Goal: Navigation & Orientation: Find specific page/section

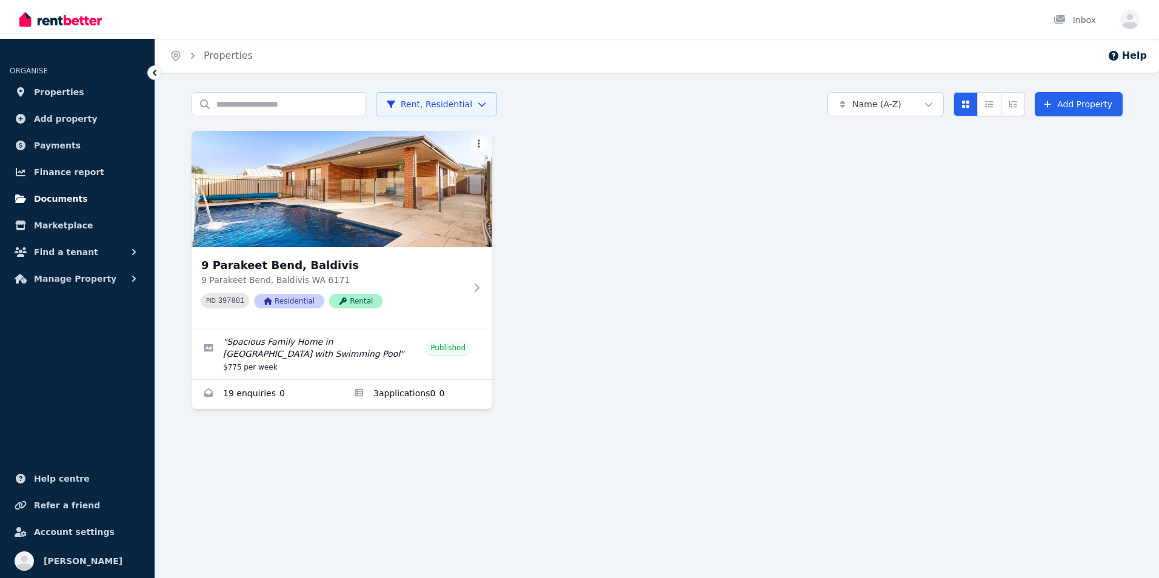
click at [62, 201] on span "Documents" at bounding box center [61, 199] width 54 height 15
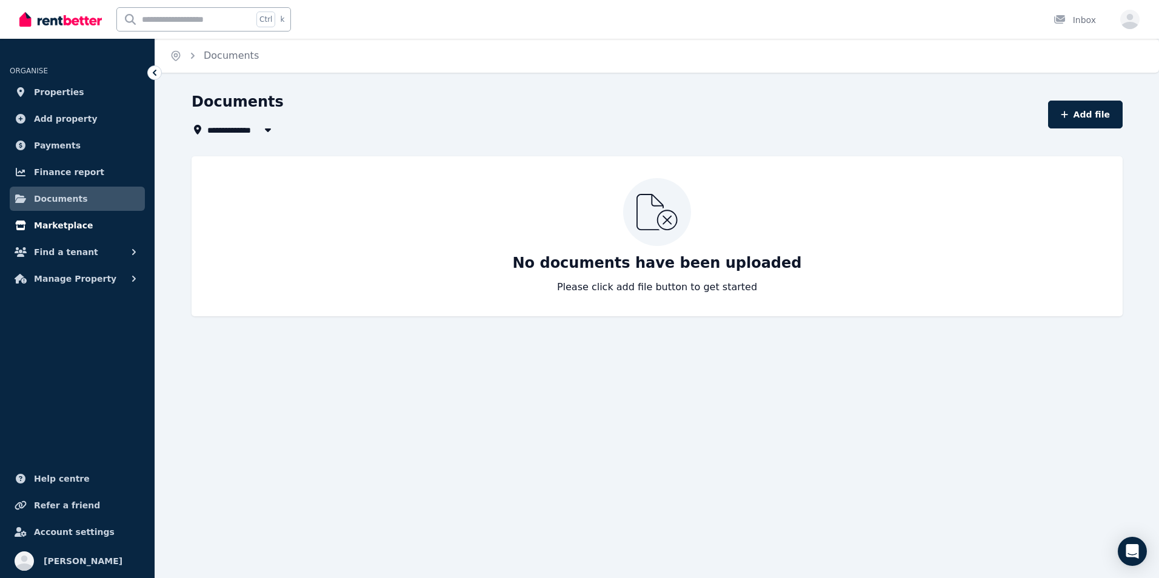
click at [55, 223] on span "Marketplace" at bounding box center [63, 225] width 59 height 15
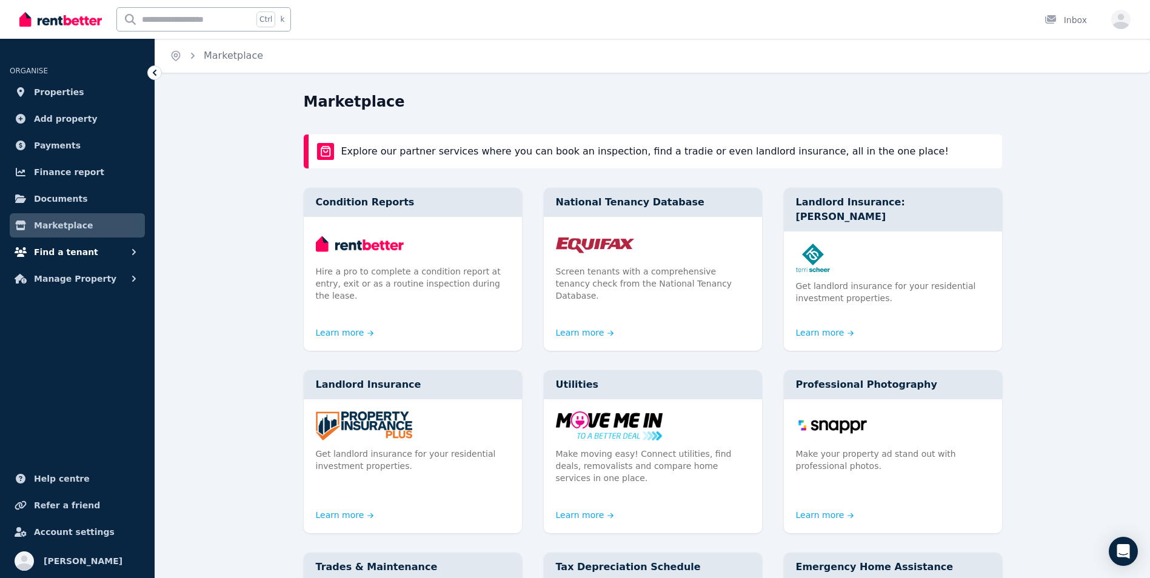
click at [49, 245] on span "Find a tenant" at bounding box center [66, 252] width 64 height 15
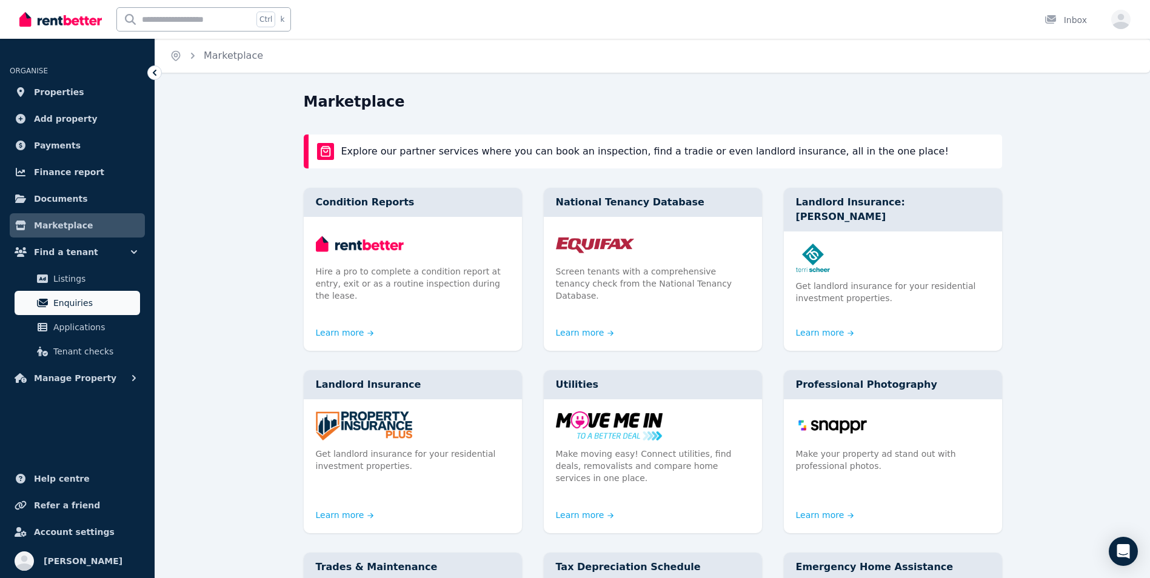
click at [57, 306] on span "Enquiries" at bounding box center [94, 303] width 82 height 15
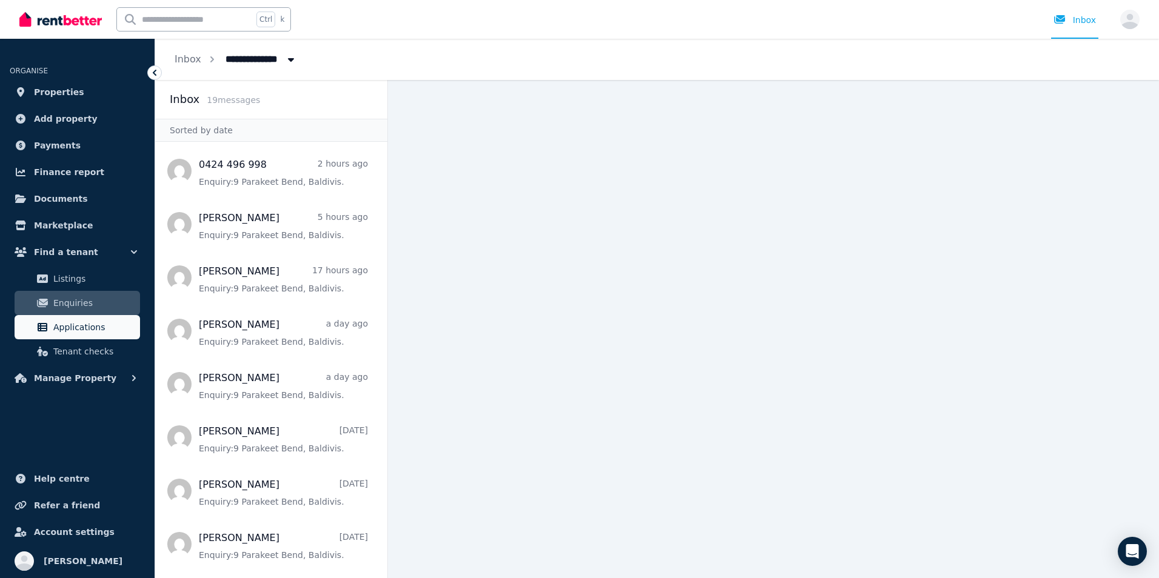
click at [48, 336] on link "Applications" at bounding box center [77, 327] width 125 height 24
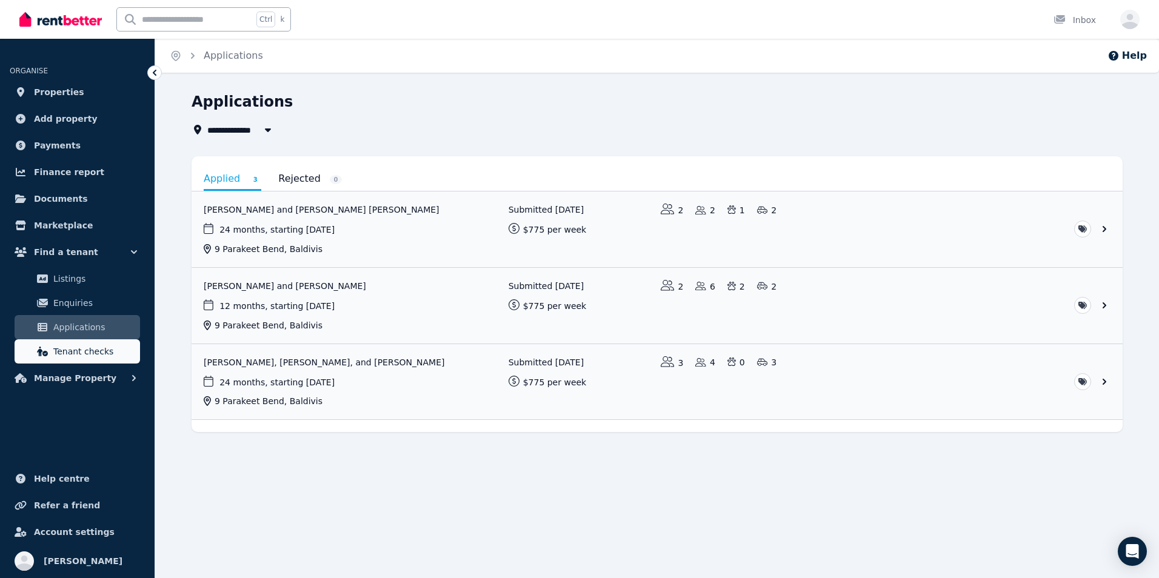
click at [77, 350] on span "Tenant checks" at bounding box center [94, 351] width 82 height 15
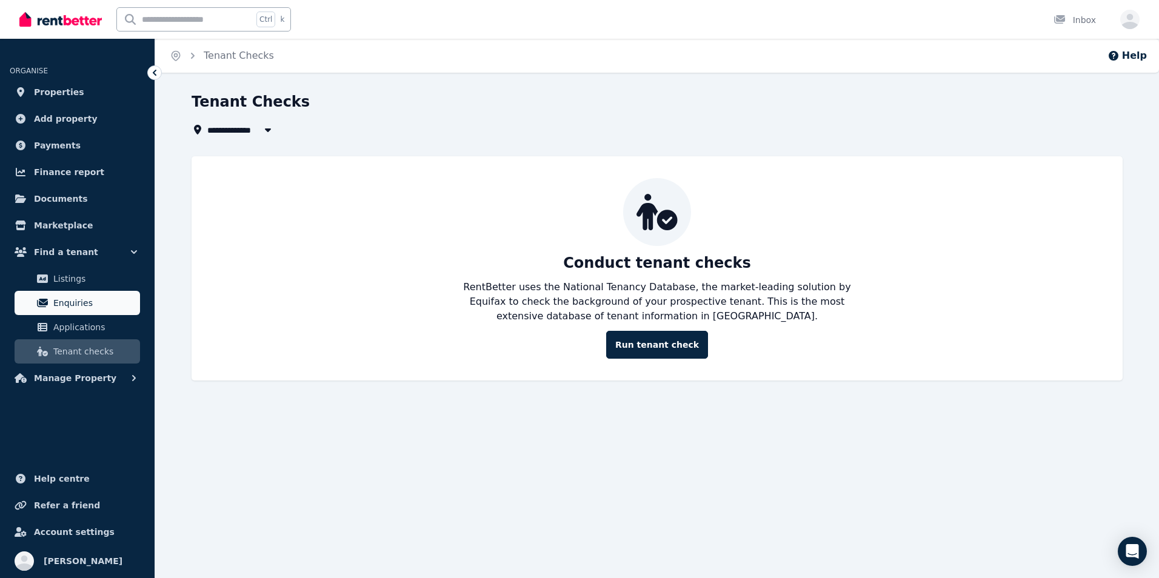
click at [72, 307] on span "Enquiries" at bounding box center [94, 303] width 82 height 15
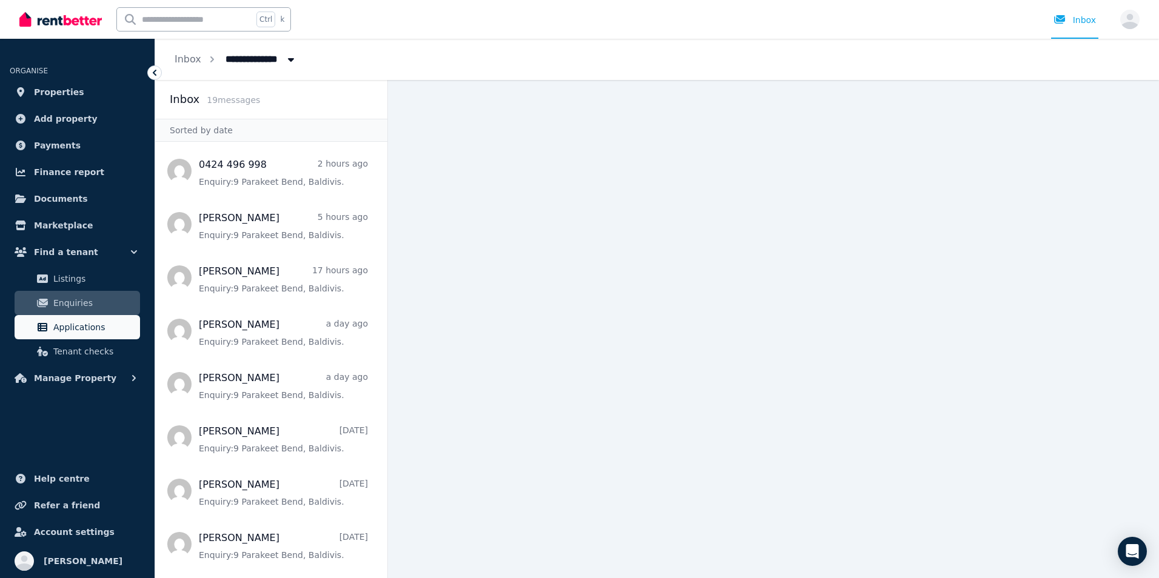
click at [78, 325] on span "Applications" at bounding box center [94, 327] width 82 height 15
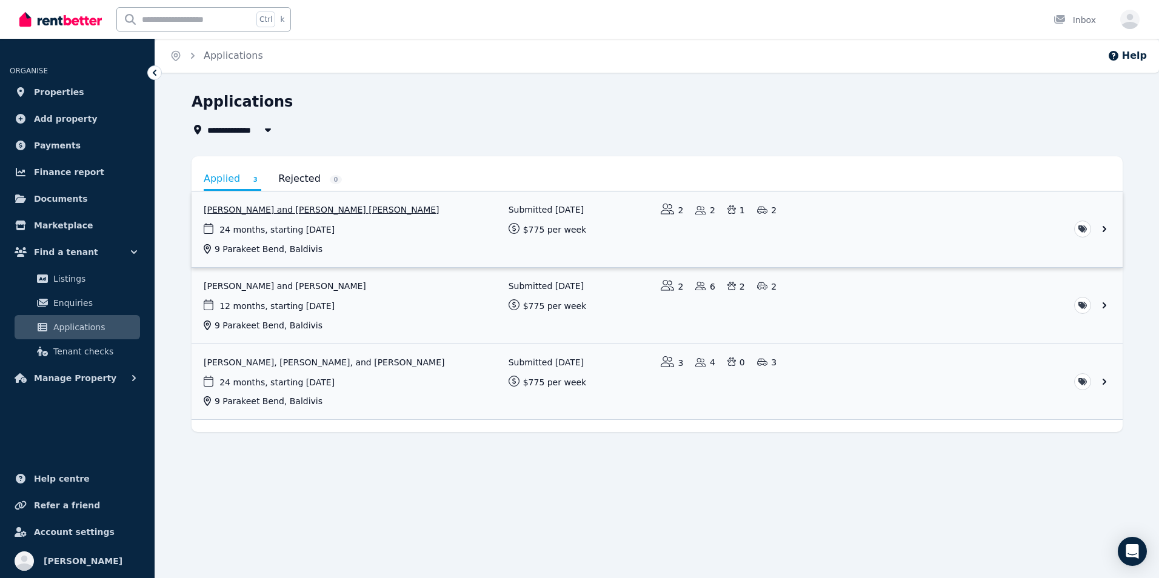
click at [387, 204] on link "View application: Fiona Elliot and ROSS MACGREGOR ELLIOT" at bounding box center [657, 230] width 931 height 76
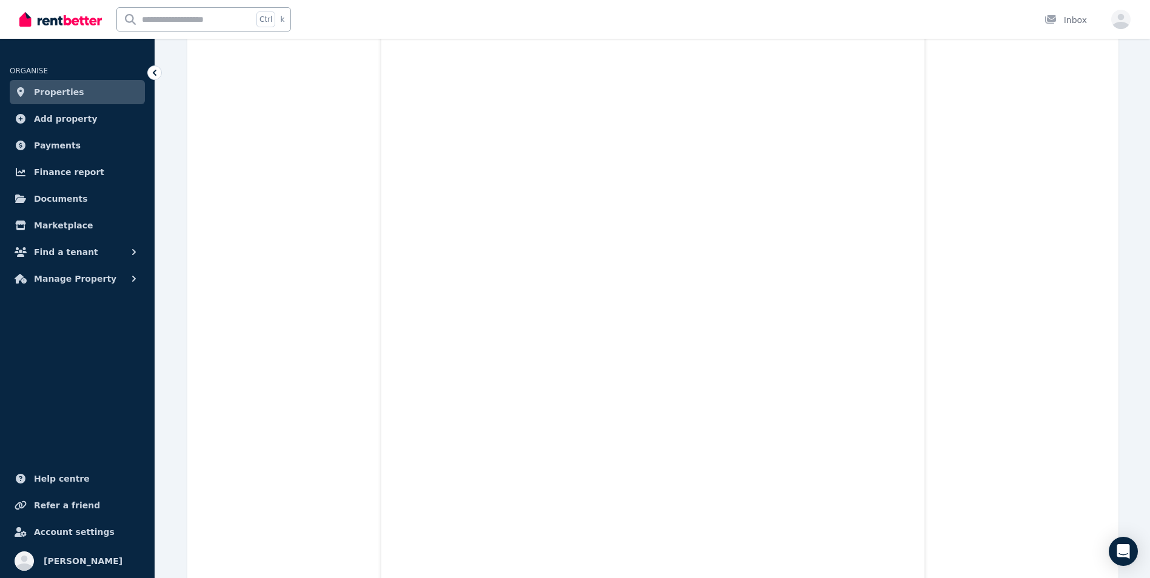
scroll to position [5044, 0]
click at [75, 226] on span "Marketplace" at bounding box center [63, 225] width 59 height 15
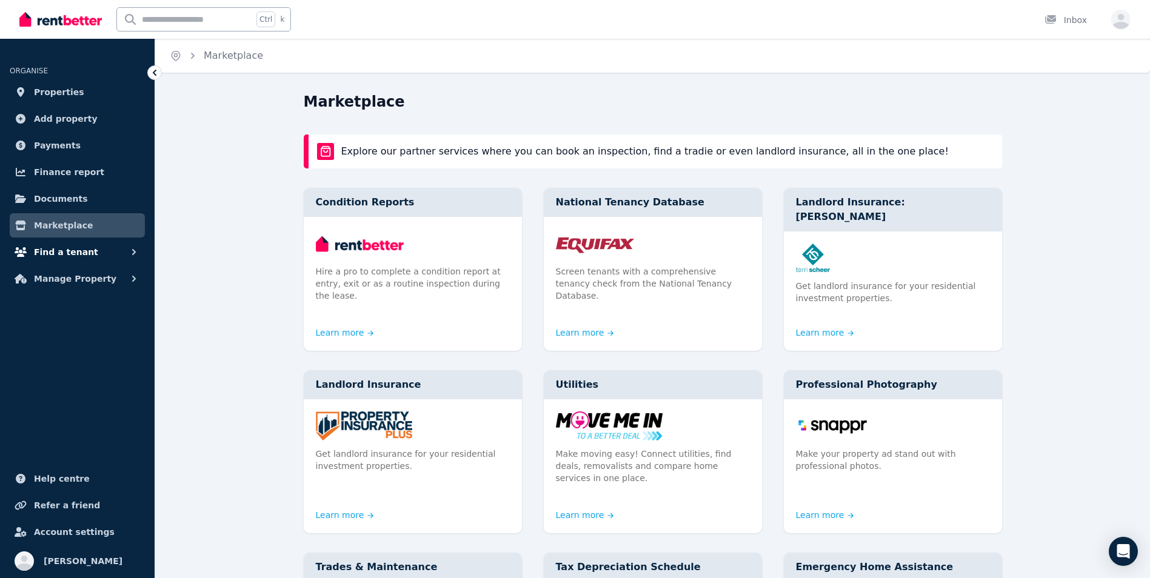
click at [62, 252] on span "Find a tenant" at bounding box center [66, 252] width 64 height 15
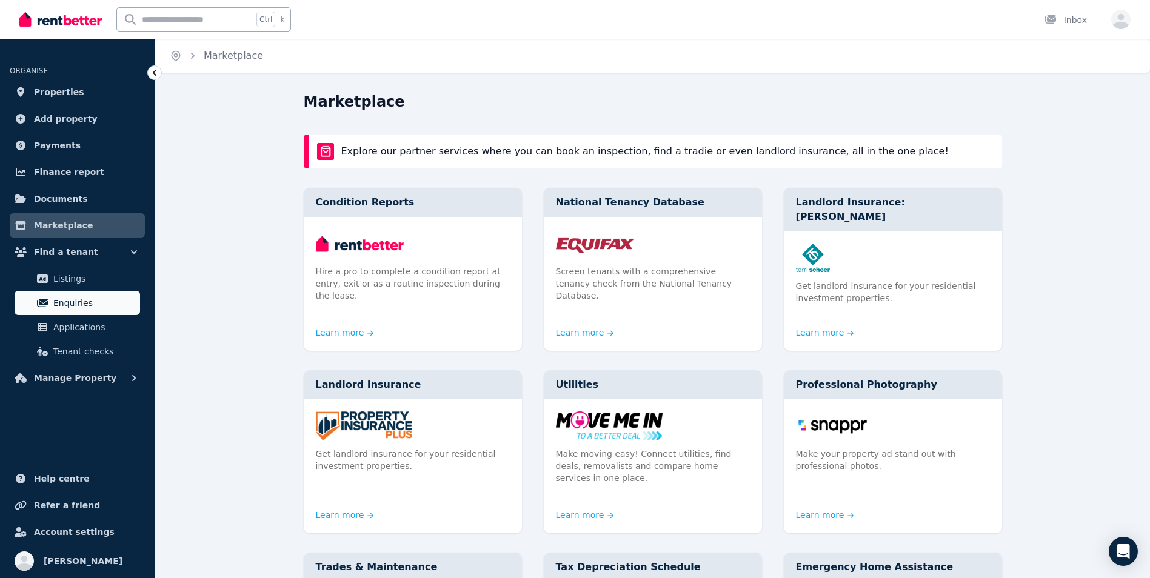
click at [59, 304] on span "Enquiries" at bounding box center [94, 303] width 82 height 15
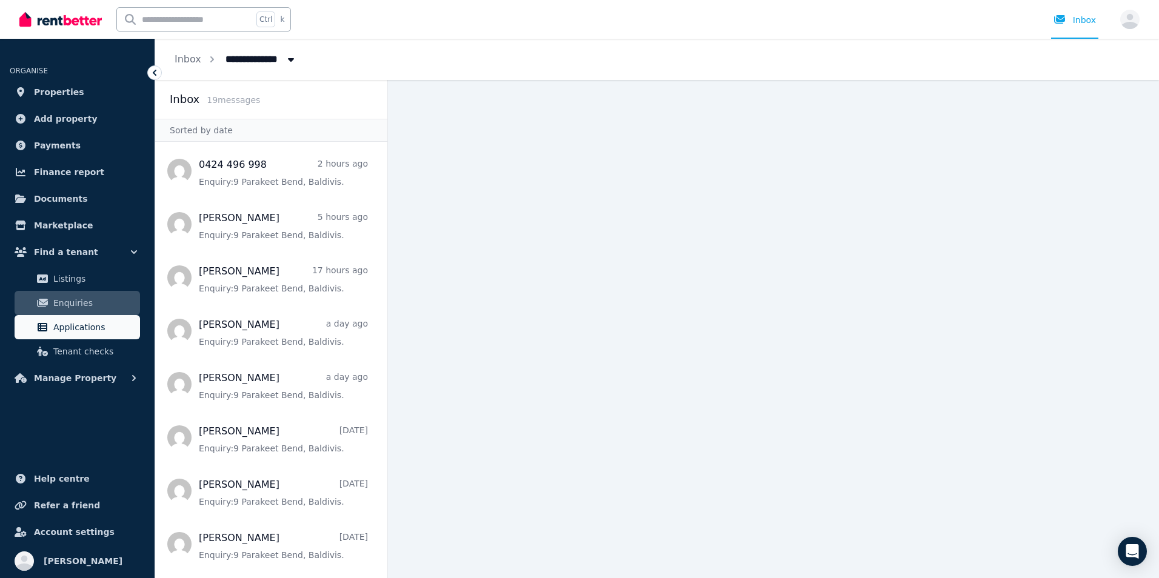
click at [93, 327] on span "Applications" at bounding box center [94, 327] width 82 height 15
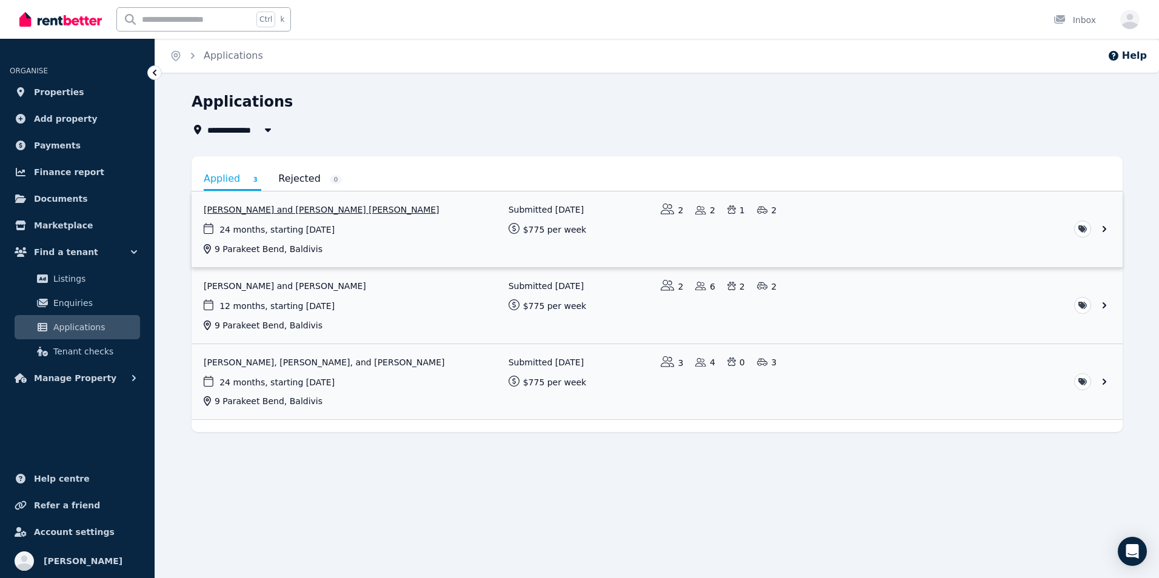
click at [330, 210] on link "View application: Fiona Elliot and ROSS MACGREGOR ELLIOT" at bounding box center [657, 230] width 931 height 76
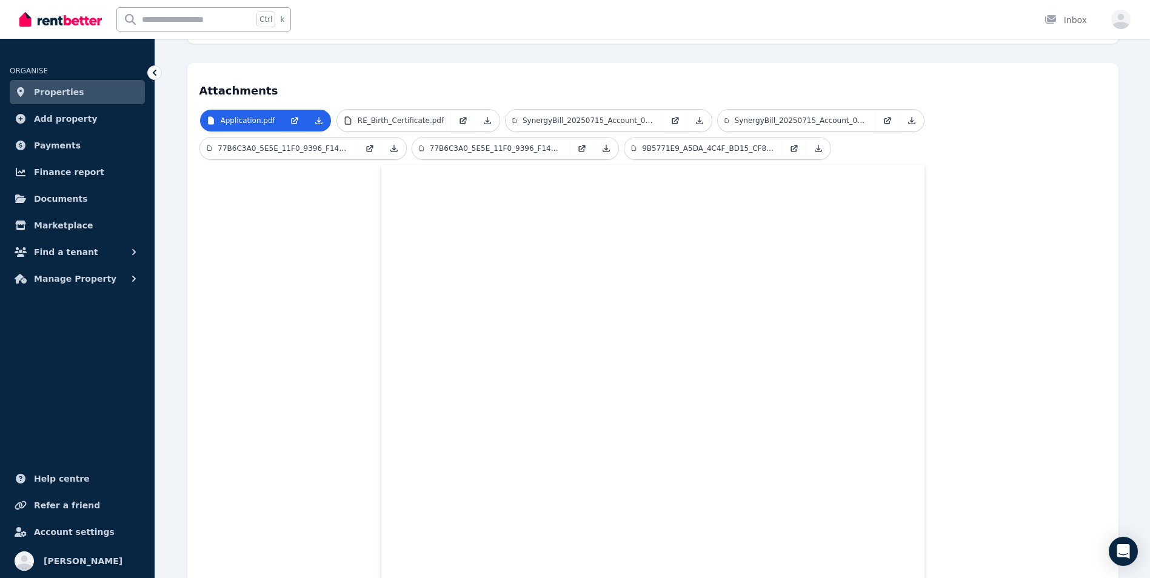
scroll to position [291, 0]
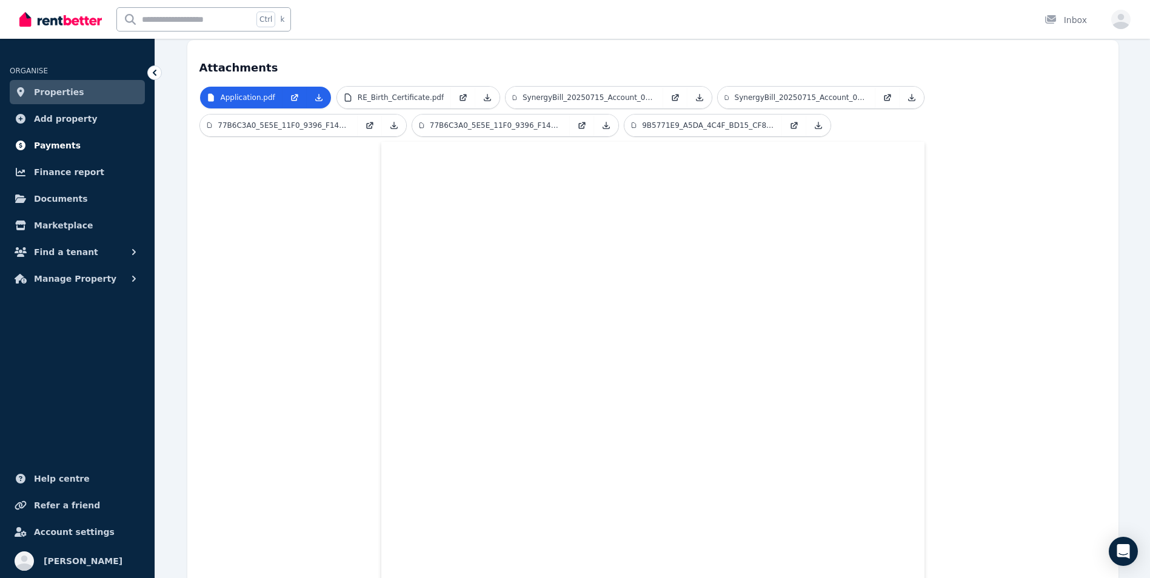
click at [71, 146] on span "Payments" at bounding box center [57, 145] width 47 height 15
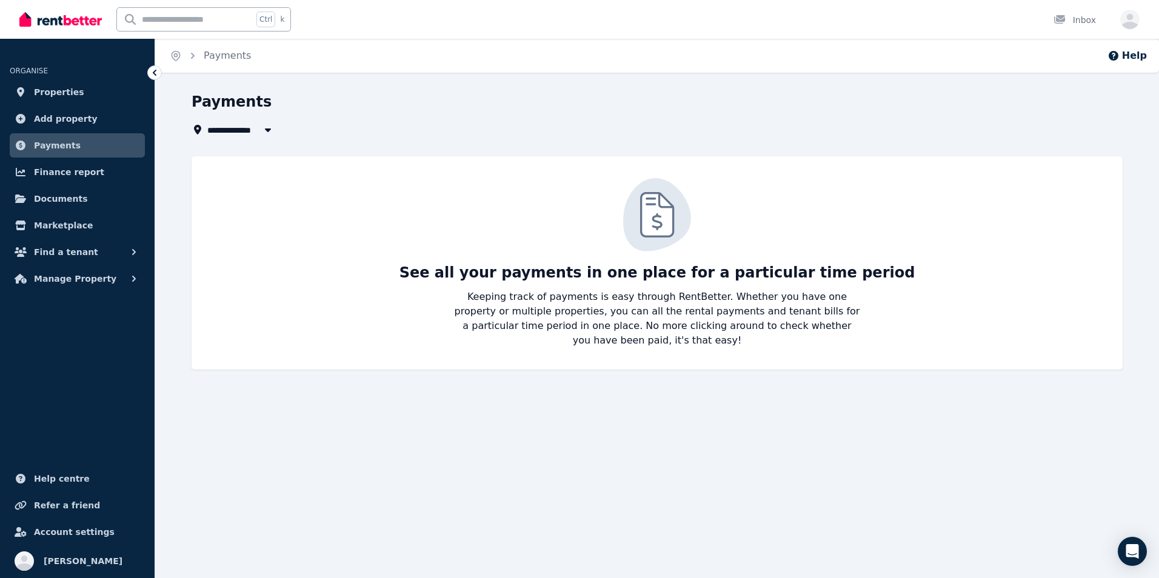
click at [71, 146] on span "Payments" at bounding box center [57, 145] width 47 height 15
click at [53, 182] on link "Finance report" at bounding box center [77, 172] width 135 height 24
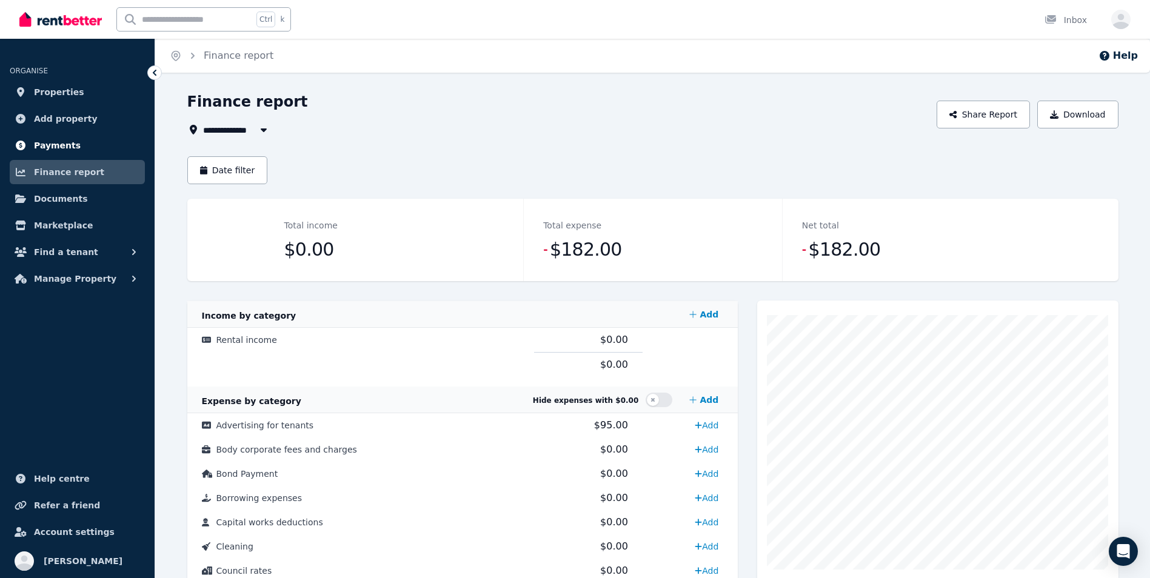
click at [87, 146] on link "Payments" at bounding box center [77, 145] width 135 height 24
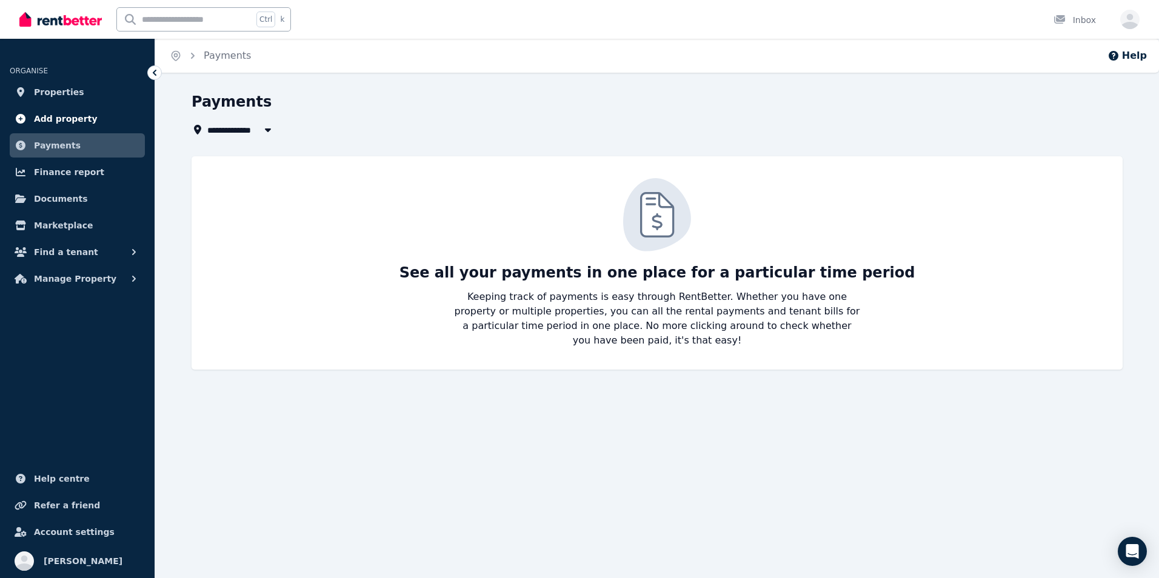
click at [58, 121] on span "Add property" at bounding box center [66, 119] width 64 height 15
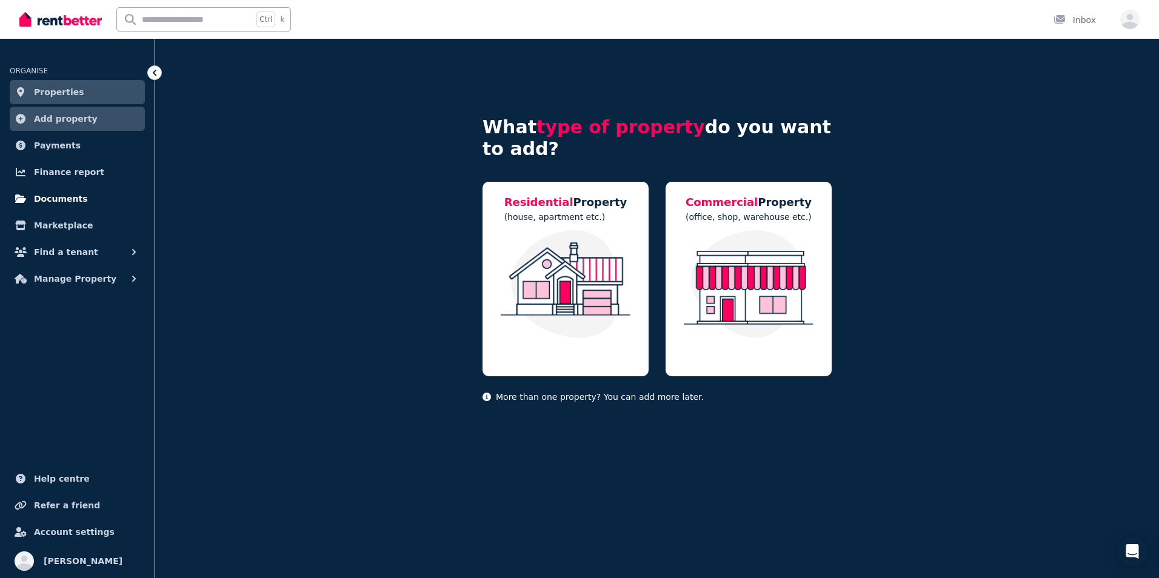
click at [37, 202] on span "Documents" at bounding box center [61, 199] width 54 height 15
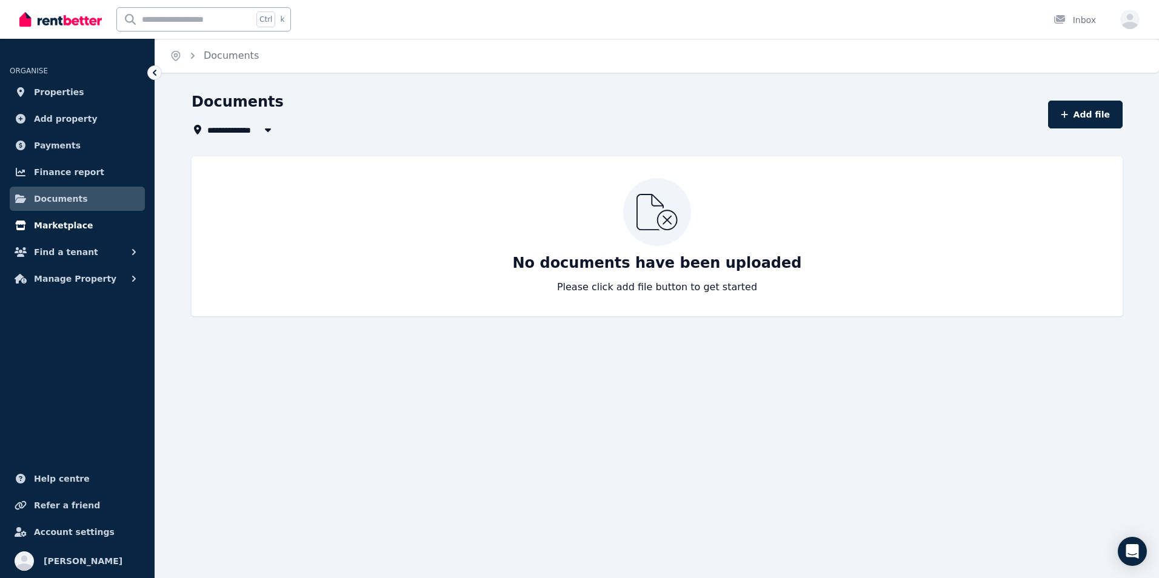
click at [40, 228] on span "Marketplace" at bounding box center [63, 225] width 59 height 15
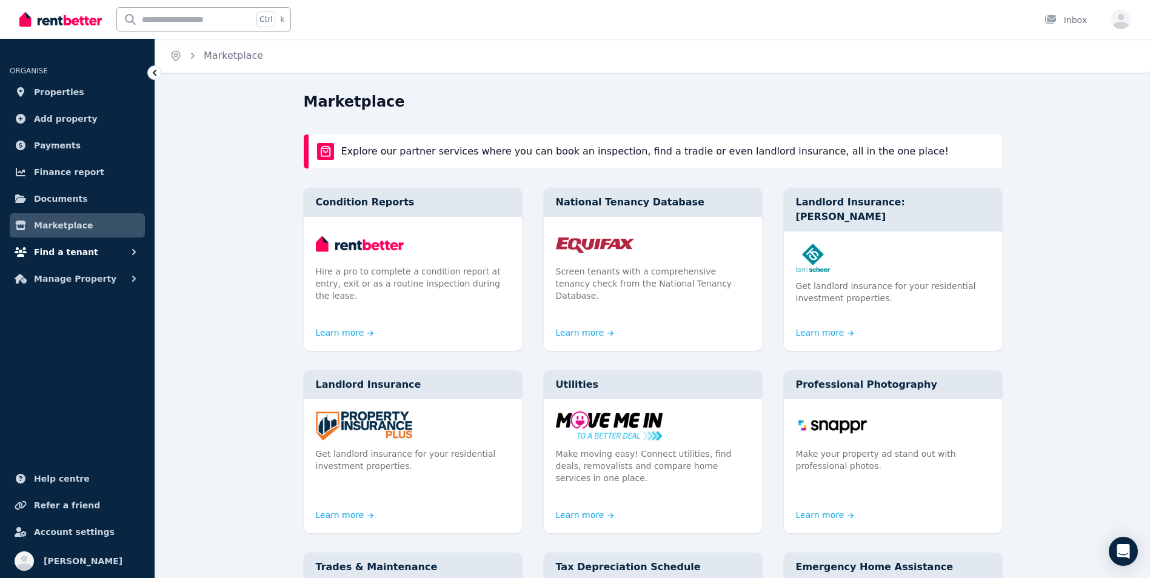
click at [60, 247] on span "Find a tenant" at bounding box center [66, 252] width 64 height 15
click at [82, 176] on span "Finance report" at bounding box center [69, 172] width 70 height 15
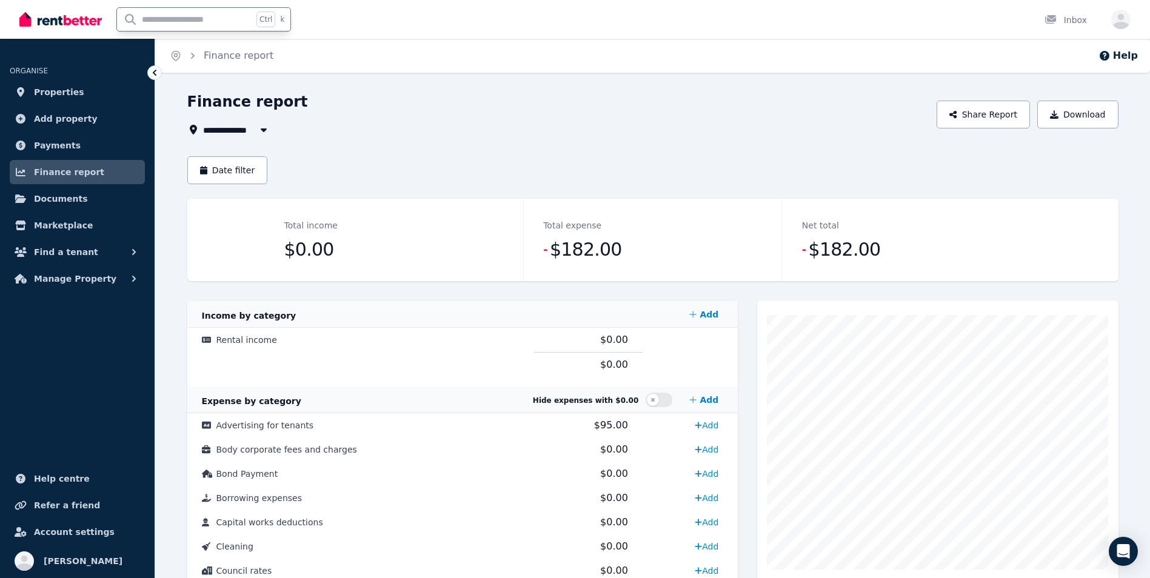
click at [186, 19] on input "text" at bounding box center [185, 19] width 136 height 23
type input "*********"
click at [45, 147] on span "Payments" at bounding box center [57, 145] width 47 height 15
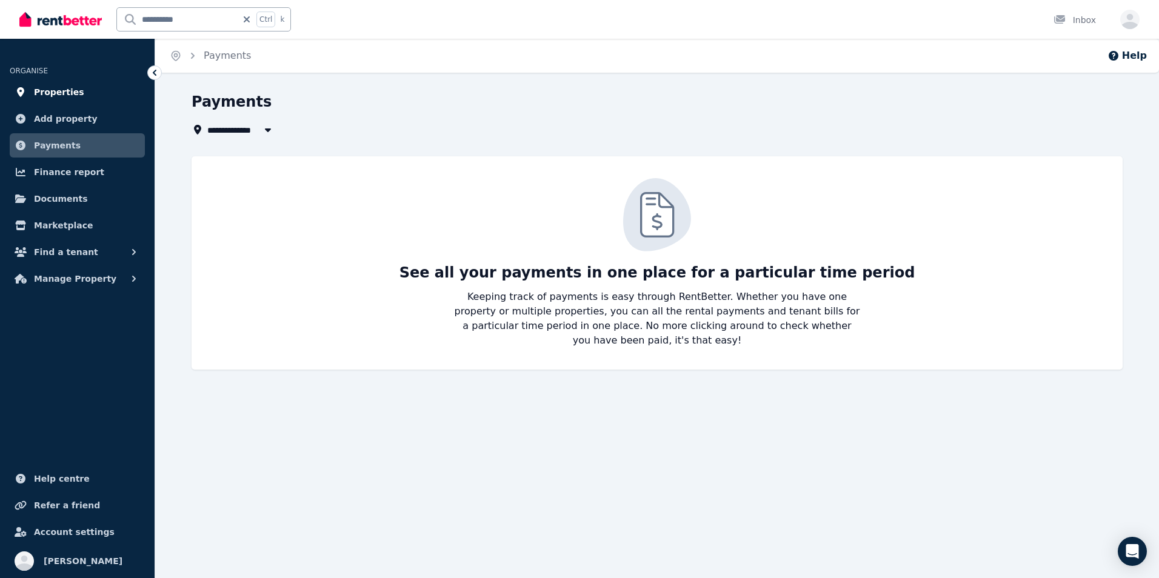
click at [49, 85] on span "Properties" at bounding box center [59, 92] width 50 height 15
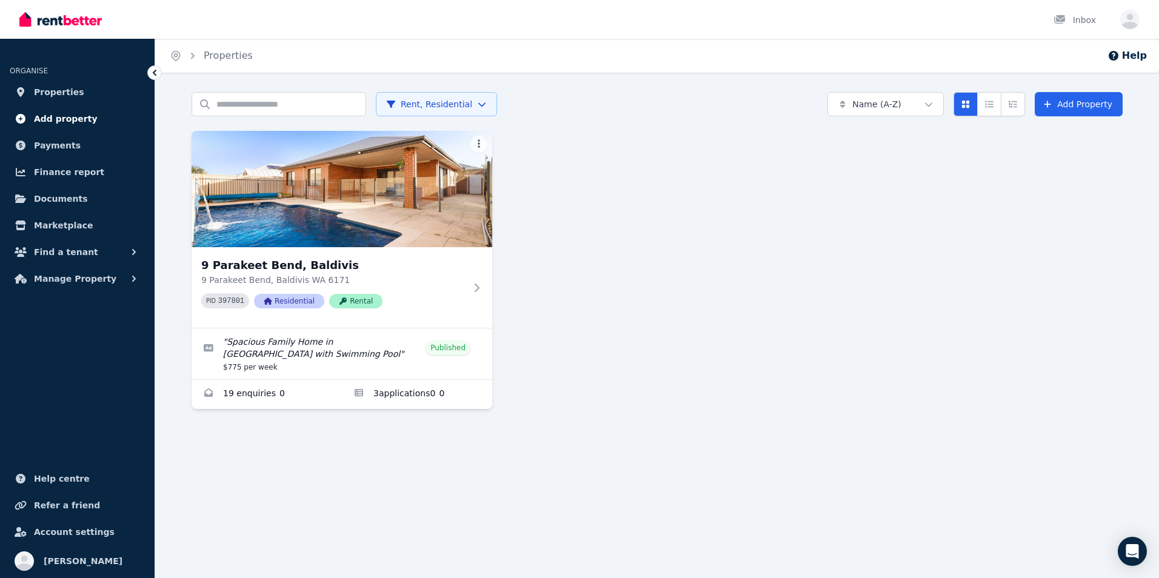
click at [52, 127] on link "Add property" at bounding box center [77, 119] width 135 height 24
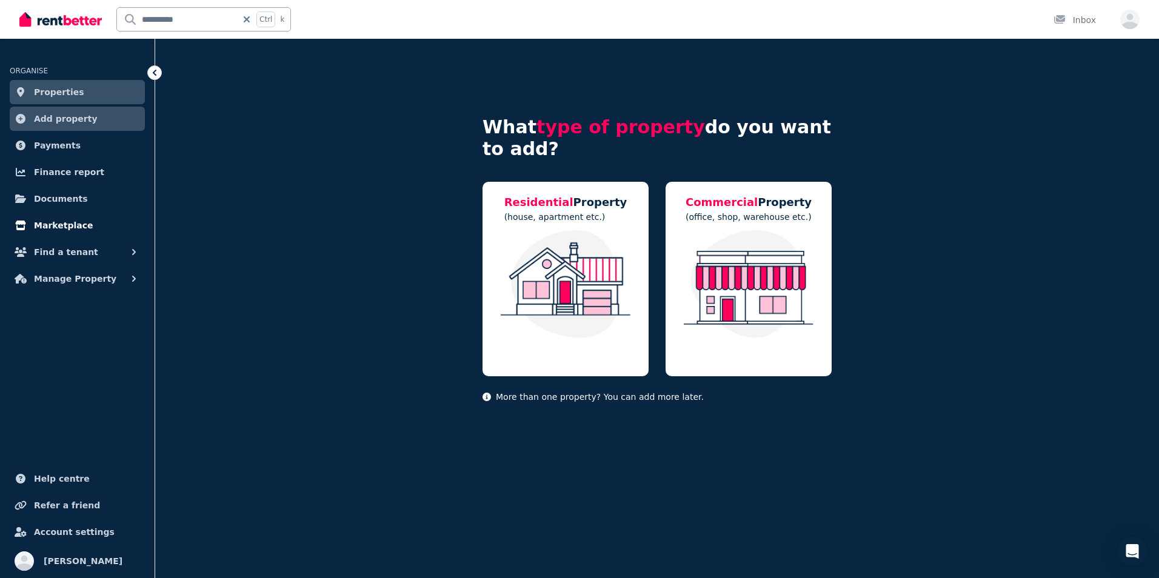
click at [36, 225] on span "Marketplace" at bounding box center [63, 225] width 59 height 15
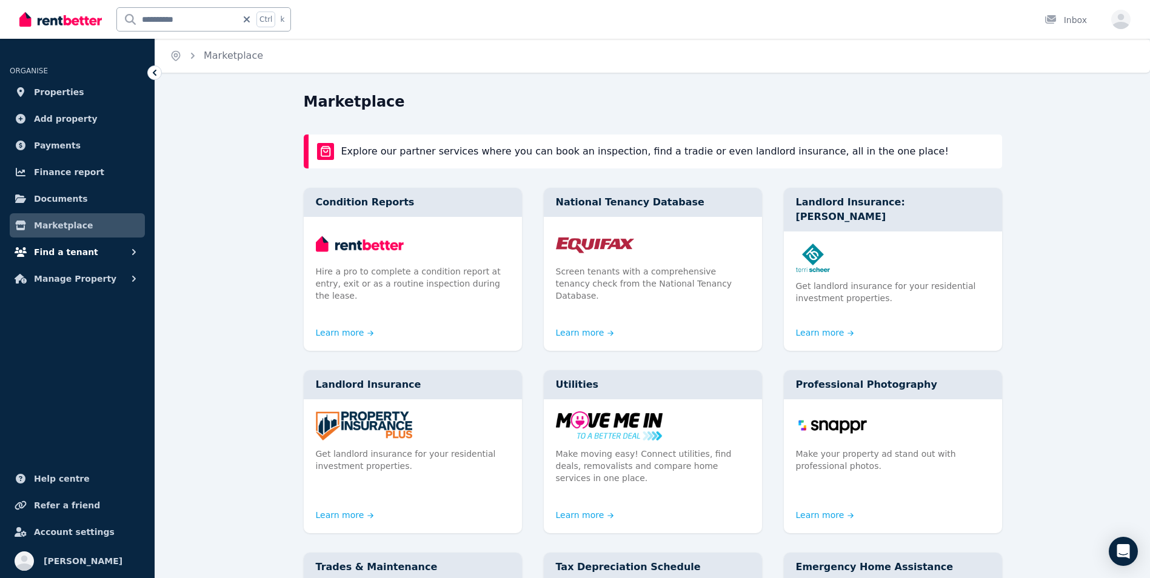
click at [45, 254] on span "Find a tenant" at bounding box center [66, 252] width 64 height 15
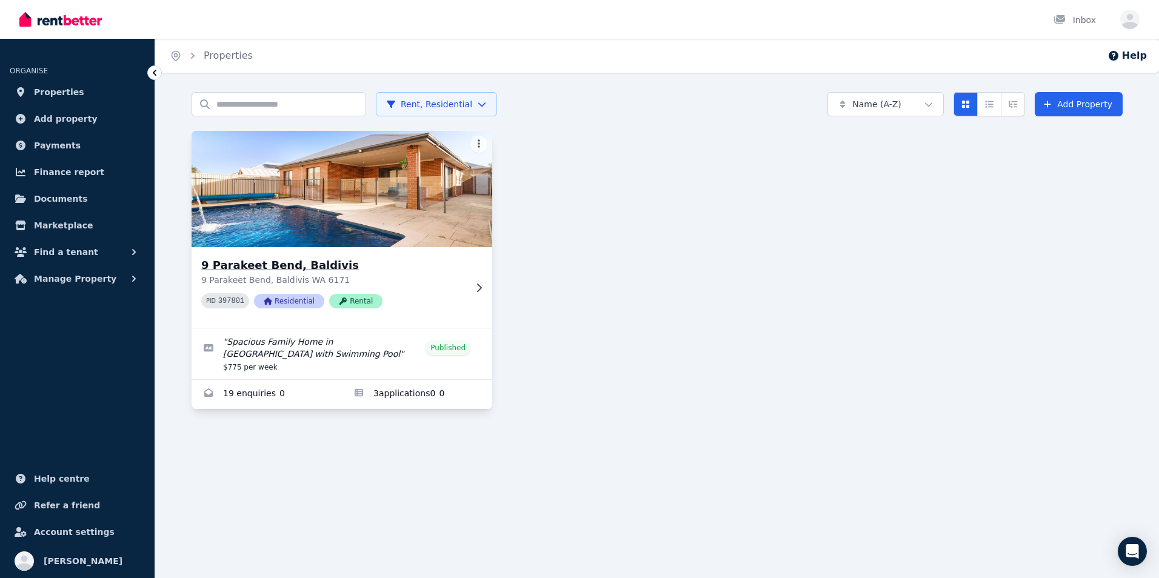
drag, startPoint x: 0, startPoint y: 0, endPoint x: 313, endPoint y: 175, distance: 359.1
click at [313, 175] on img at bounding box center [342, 189] width 316 height 122
